Goal: Information Seeking & Learning: Learn about a topic

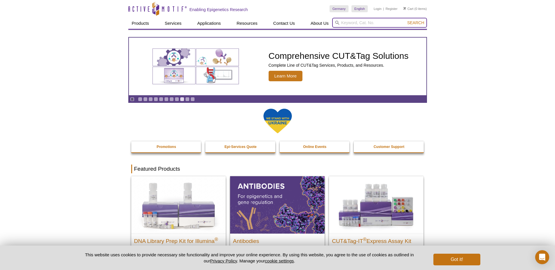
click at [342, 24] on input "search" at bounding box center [379, 23] width 95 height 10
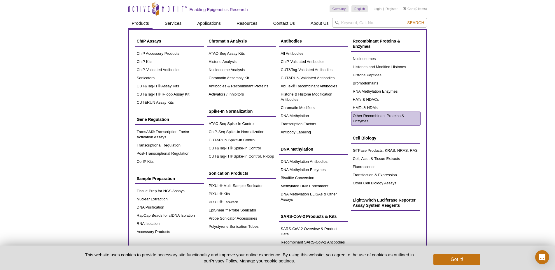
click at [366, 117] on link "Other Recombinant Proteins & Enzymes" at bounding box center [385, 118] width 69 height 13
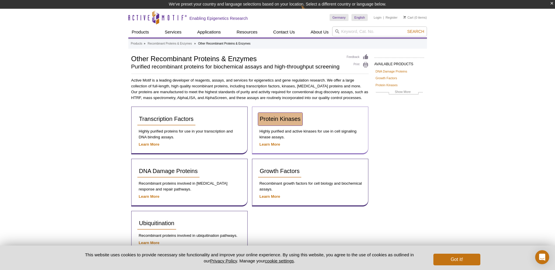
click at [276, 119] on span "Protein Kinases" at bounding box center [280, 119] width 41 height 6
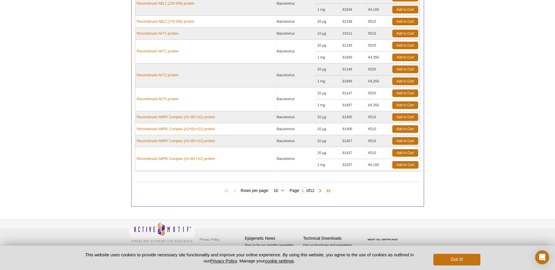
scroll to position [179, 0]
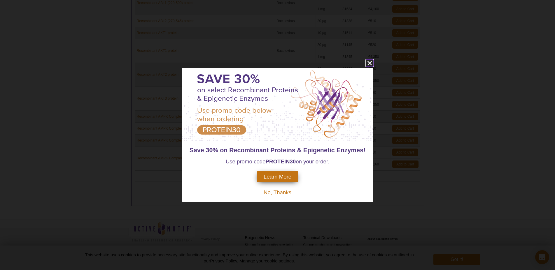
click at [371, 62] on icon "close" at bounding box center [369, 63] width 4 height 4
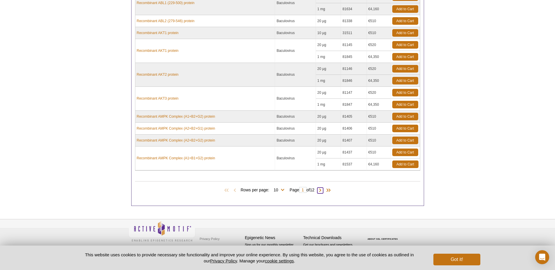
click at [322, 190] on span at bounding box center [320, 191] width 6 height 6
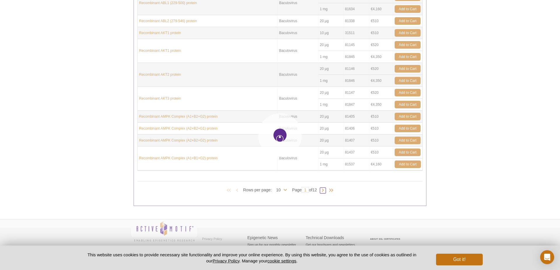
type input "2"
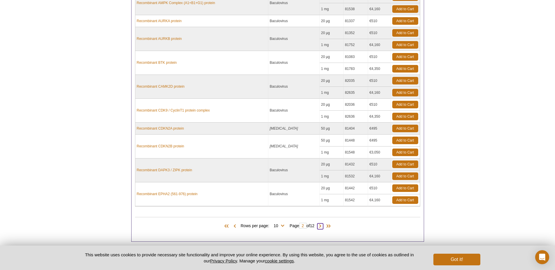
click at [322, 227] on span at bounding box center [320, 227] width 6 height 6
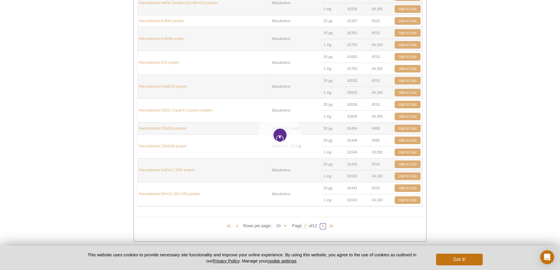
type input "3"
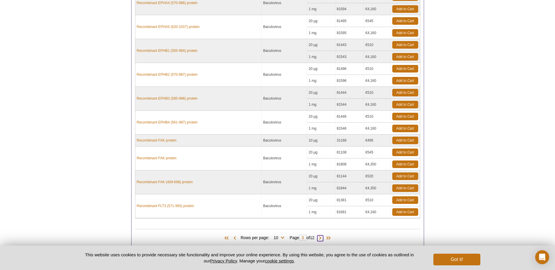
click at [321, 238] on span at bounding box center [320, 239] width 6 height 6
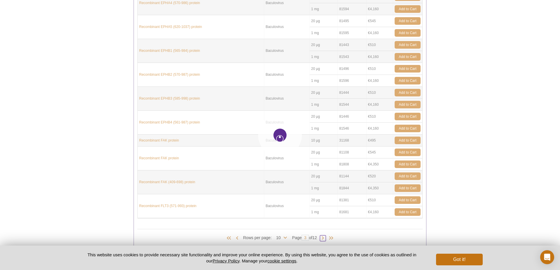
type input "4"
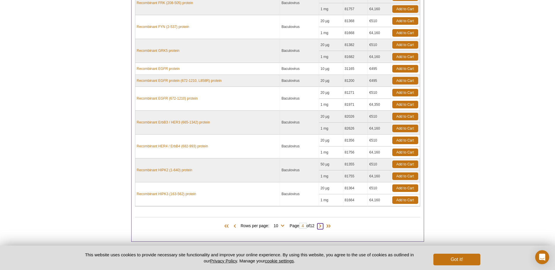
click at [323, 226] on span at bounding box center [320, 227] width 6 height 6
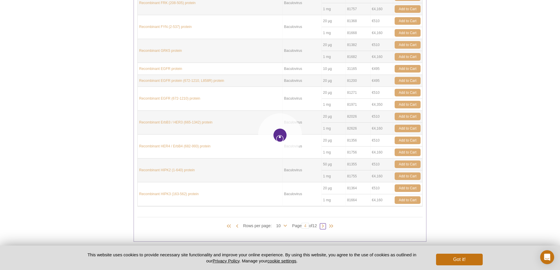
type input "5"
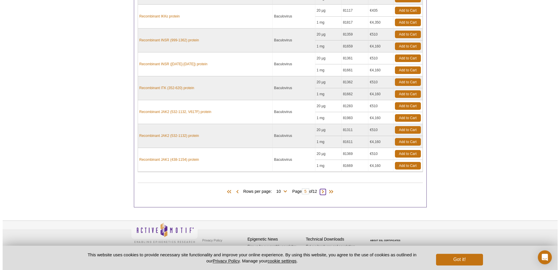
scroll to position [238, 0]
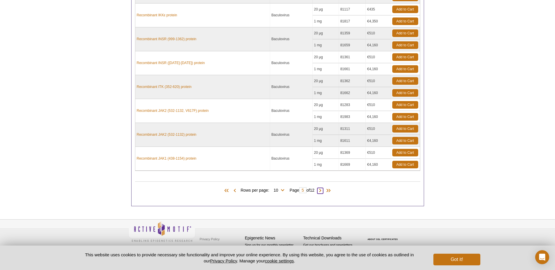
click at [320, 191] on span at bounding box center [320, 191] width 6 height 6
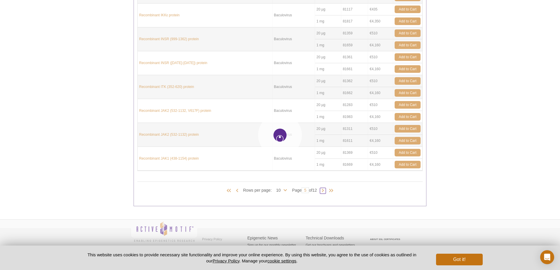
type input "6"
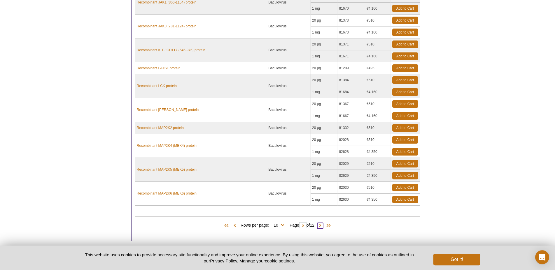
scroll to position [185, 0]
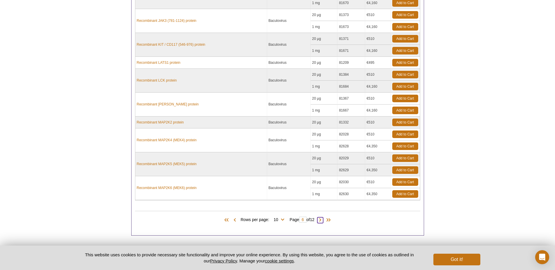
click at [323, 221] on span at bounding box center [320, 221] width 6 height 6
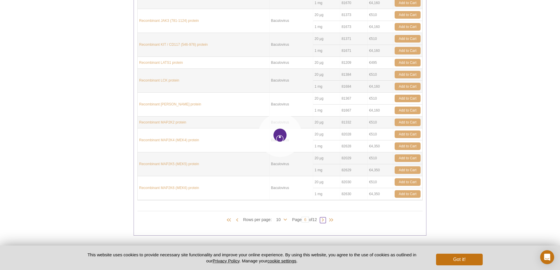
type input "7"
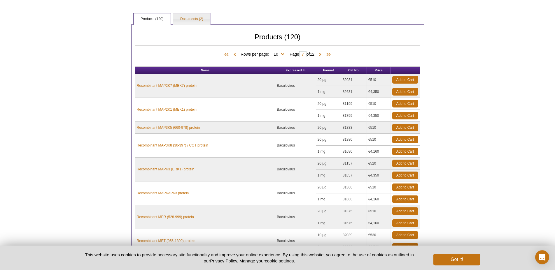
scroll to position [95, 0]
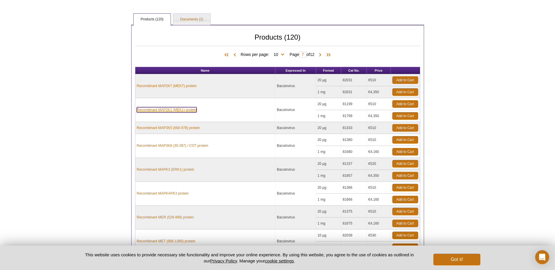
click at [181, 109] on link "Recombinant MAP2K1 (MEK1) protein" at bounding box center [167, 109] width 60 height 5
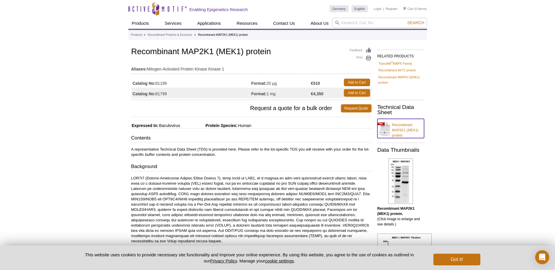
click at [399, 130] on link "Recombinant MAP2K1 (MEK1) protein" at bounding box center [400, 128] width 47 height 19
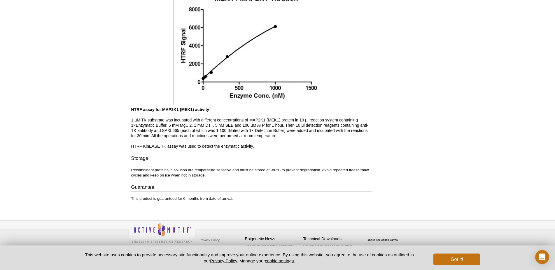
scroll to position [535, 0]
